Goal: Transaction & Acquisition: Purchase product/service

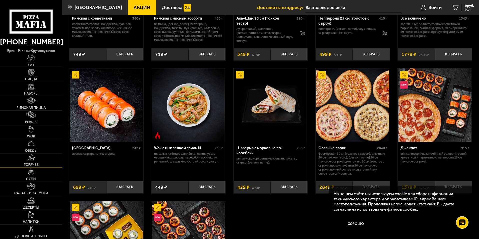
scroll to position [275, 0]
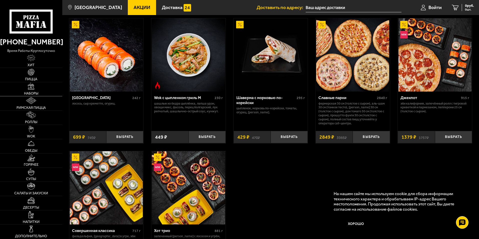
click at [33, 88] on img at bounding box center [31, 86] width 7 height 7
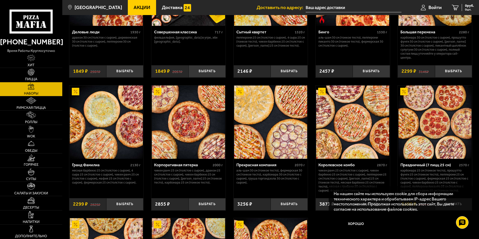
scroll to position [601, 0]
click at [355, 221] on button "Хорошо" at bounding box center [356, 223] width 45 height 15
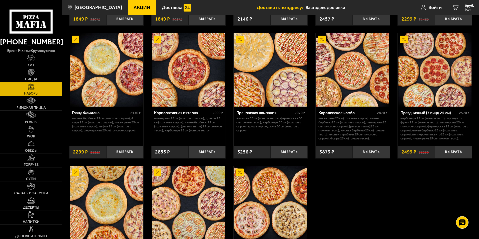
scroll to position [626, 0]
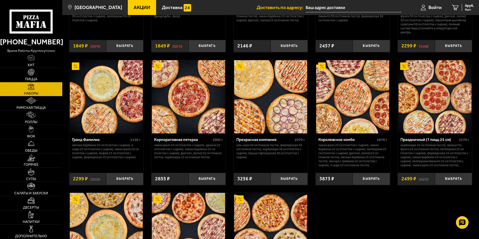
click at [448, 97] on img at bounding box center [435, 96] width 73 height 73
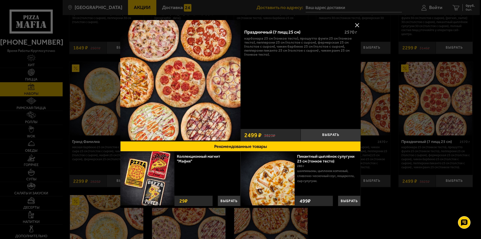
click at [356, 25] on button at bounding box center [357, 25] width 8 height 8
